Goal: Check status: Check status

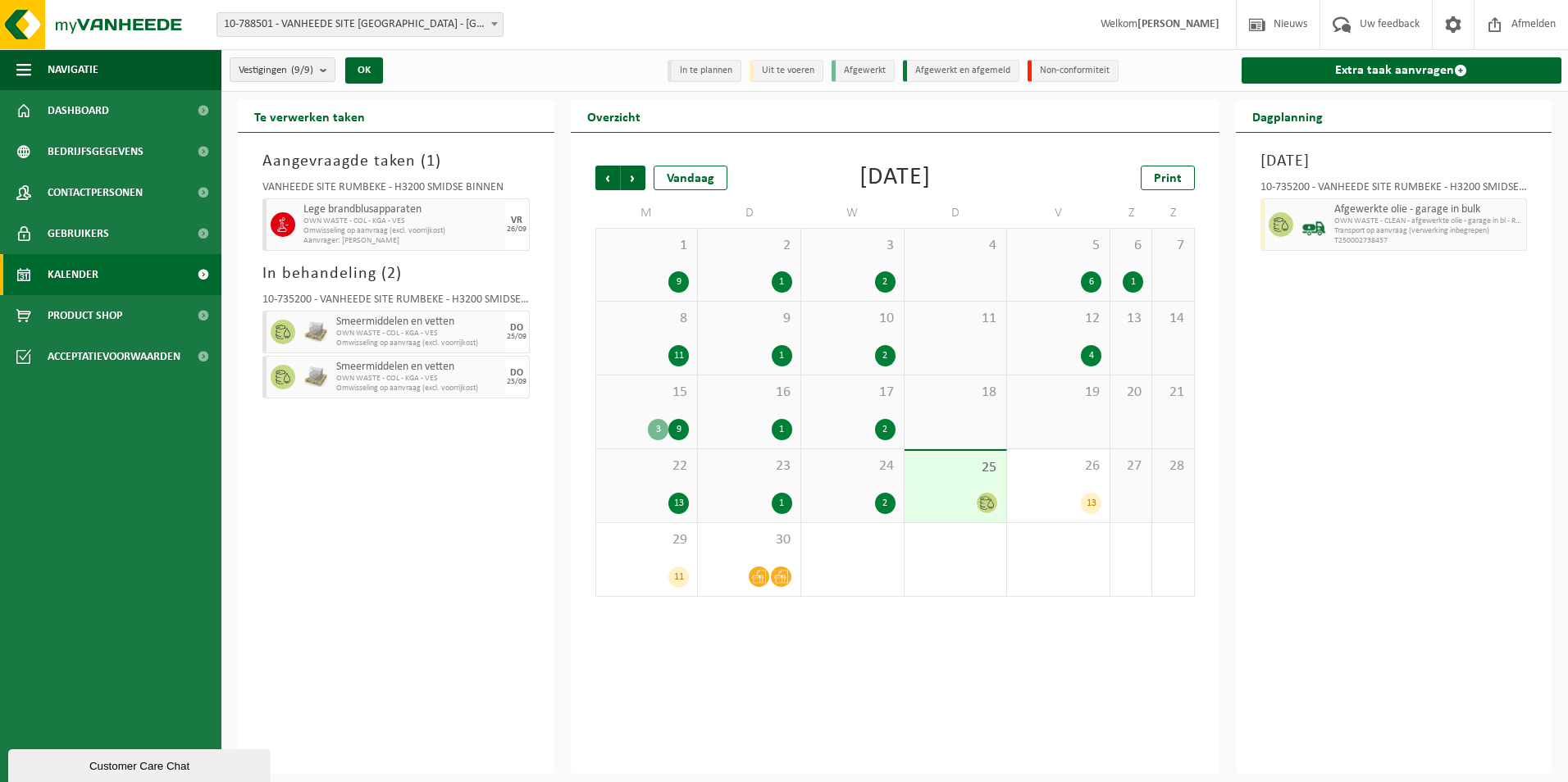
click at [987, 502] on icon at bounding box center [986, 503] width 14 height 14
click at [422, 327] on span "Smeermiddelen en vetten" at bounding box center [417, 322] width 164 height 13
click at [30, 28] on img at bounding box center [99, 24] width 197 height 49
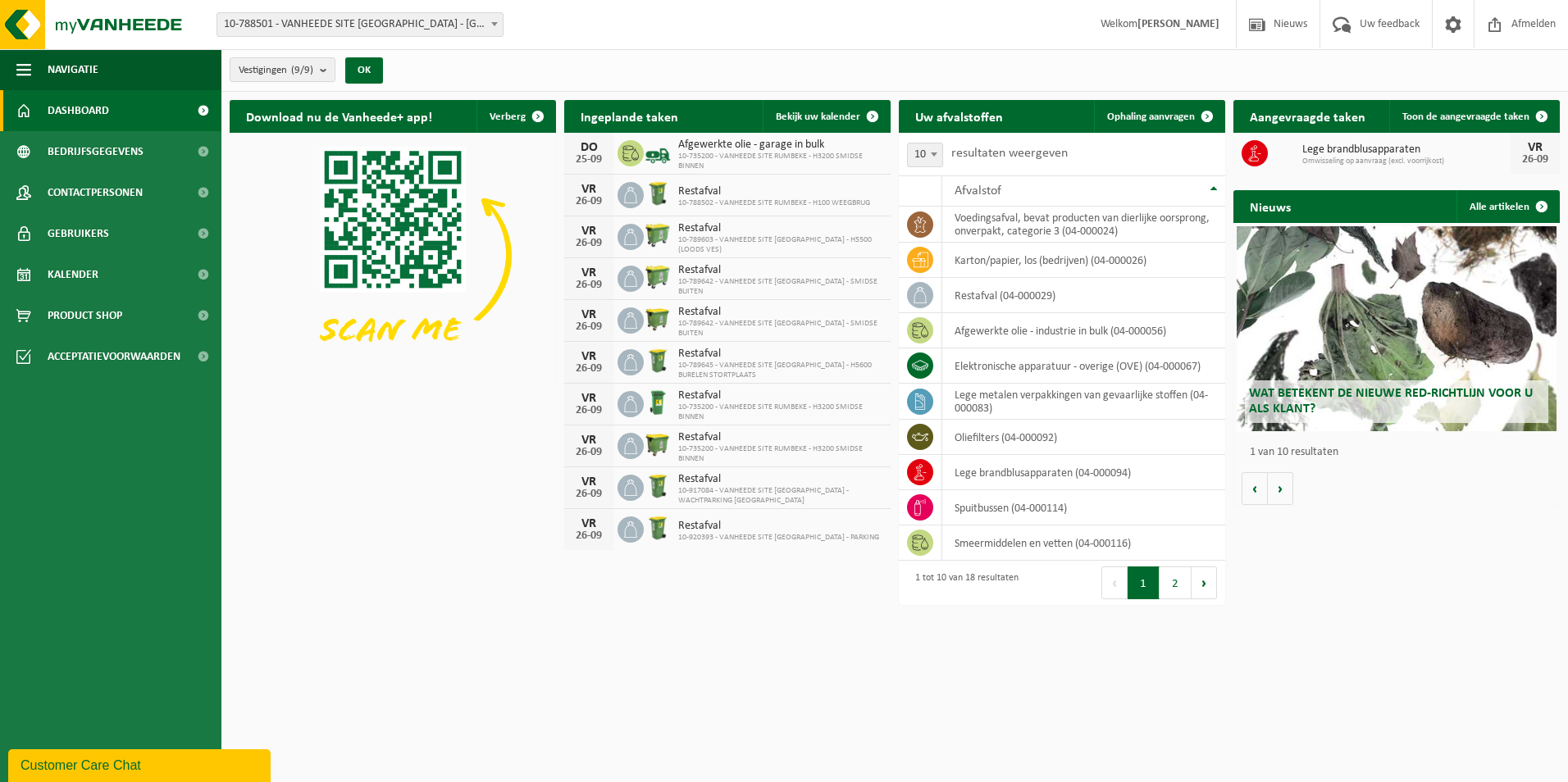
click at [755, 160] on span "10-735200 - VANHEEDE SITE RUMBEKE - H3200 SMIDSE BINNEN" at bounding box center [780, 161] width 204 height 20
click at [809, 151] on span "10-735200 - VANHEEDE SITE RUMBEKE - H3200 SMIDSE BINNEN" at bounding box center [780, 161] width 204 height 20
click at [600, 155] on div "25-09" at bounding box center [588, 160] width 33 height 12
click at [828, 118] on span "Bekijk uw kalender" at bounding box center [818, 117] width 85 height 11
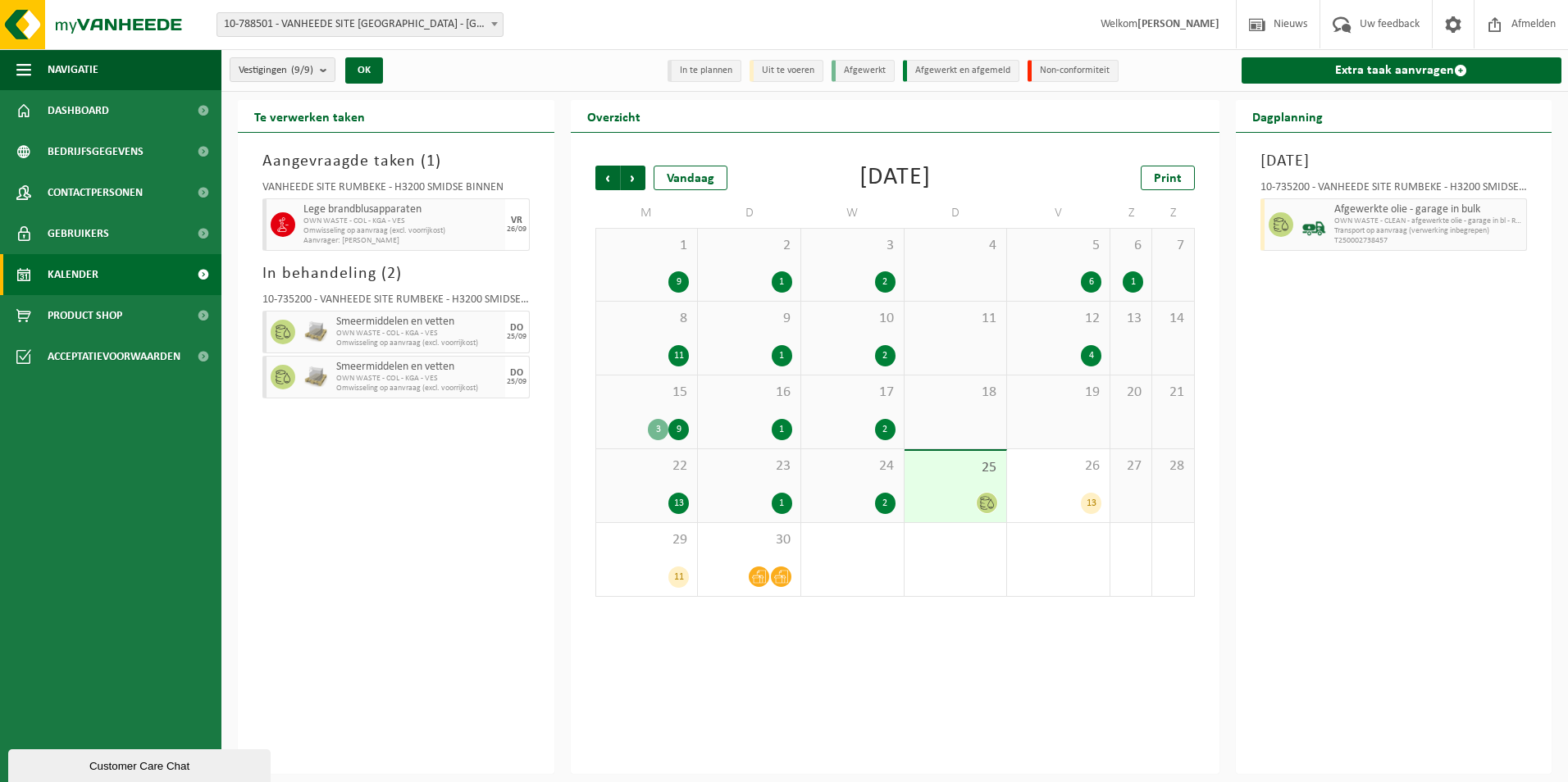
click at [987, 502] on icon at bounding box center [986, 503] width 14 height 14
